Goal: Manage account settings

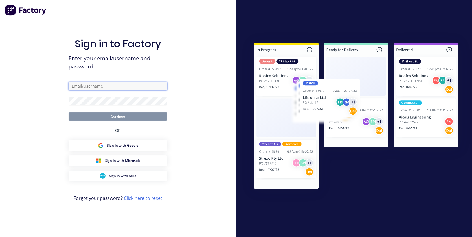
click at [104, 88] on input "text" at bounding box center [118, 86] width 99 height 8
type input "[PERSON_NAME][EMAIL_ADDRESS][DOMAIN_NAME]"
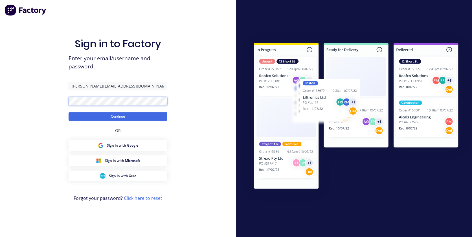
click at [69, 113] on button "Continue" at bounding box center [118, 117] width 99 height 8
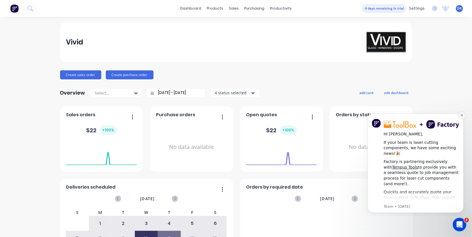
click at [460, 114] on icon "Dismiss notification" at bounding box center [461, 115] width 3 height 3
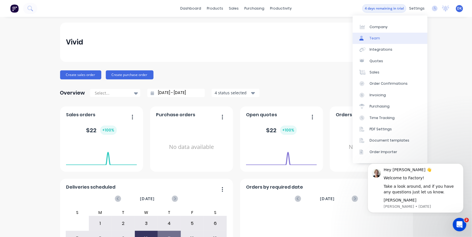
click at [380, 37] on link "Team" at bounding box center [389, 38] width 75 height 11
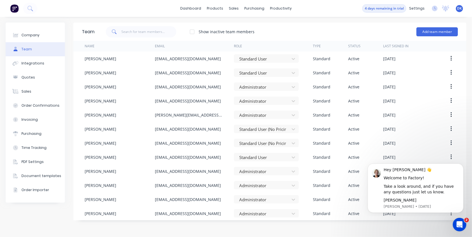
click at [308, 230] on div "Team Show inactive team members Add team member Name Email Role Type Status Las…" at bounding box center [269, 127] width 393 height 209
click at [459, 221] on icon "Open Intercom Messenger" at bounding box center [458, 224] width 9 height 9
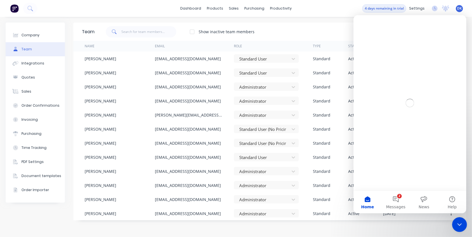
click at [459, 221] on icon "Close Intercom Messenger" at bounding box center [458, 224] width 7 height 7
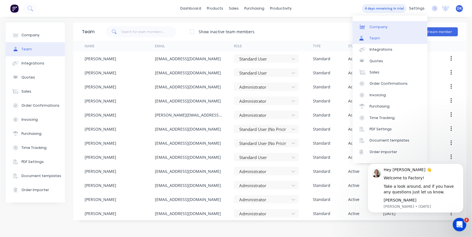
click at [392, 24] on link "Company" at bounding box center [389, 26] width 75 height 11
select select "AU"
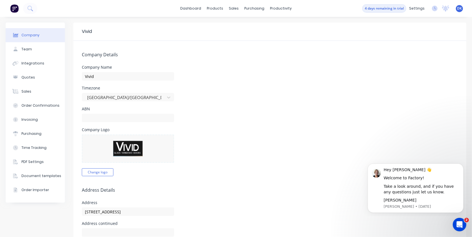
click at [15, 9] on img at bounding box center [14, 8] width 8 height 8
